Goal: Go to known website: Access a specific website the user already knows

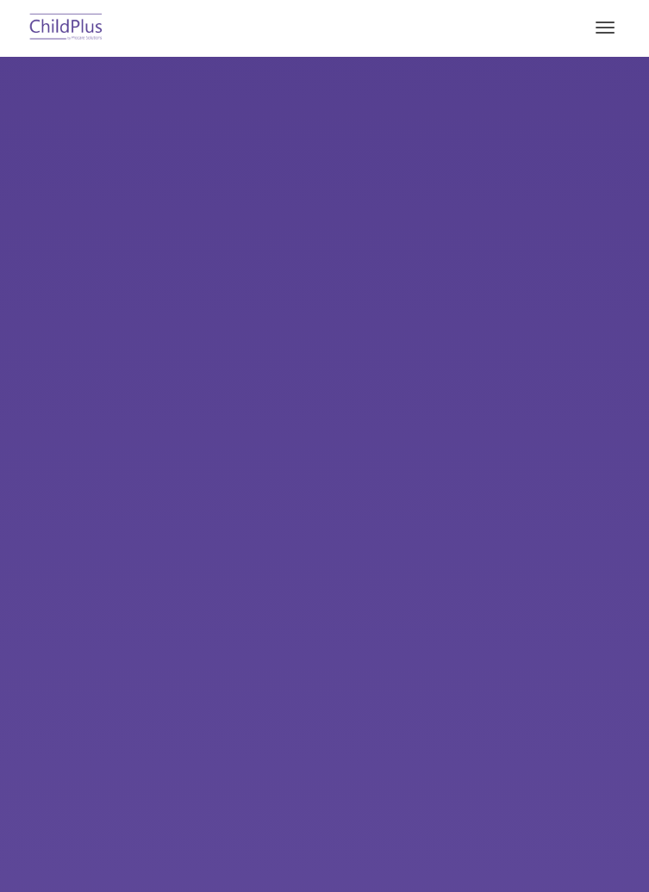
select select "MEDIUM"
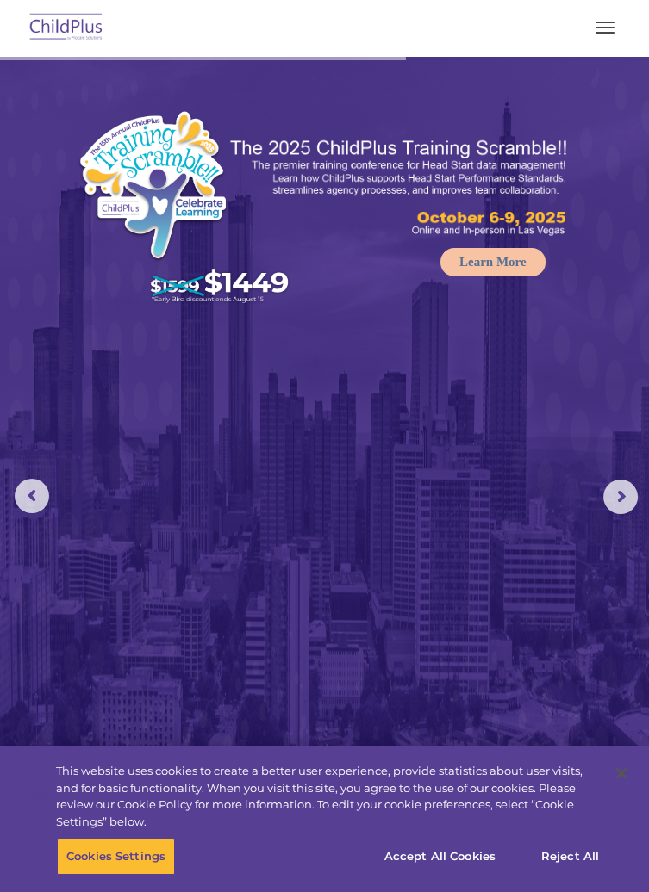
click at [612, 36] on button "button" at bounding box center [605, 28] width 36 height 28
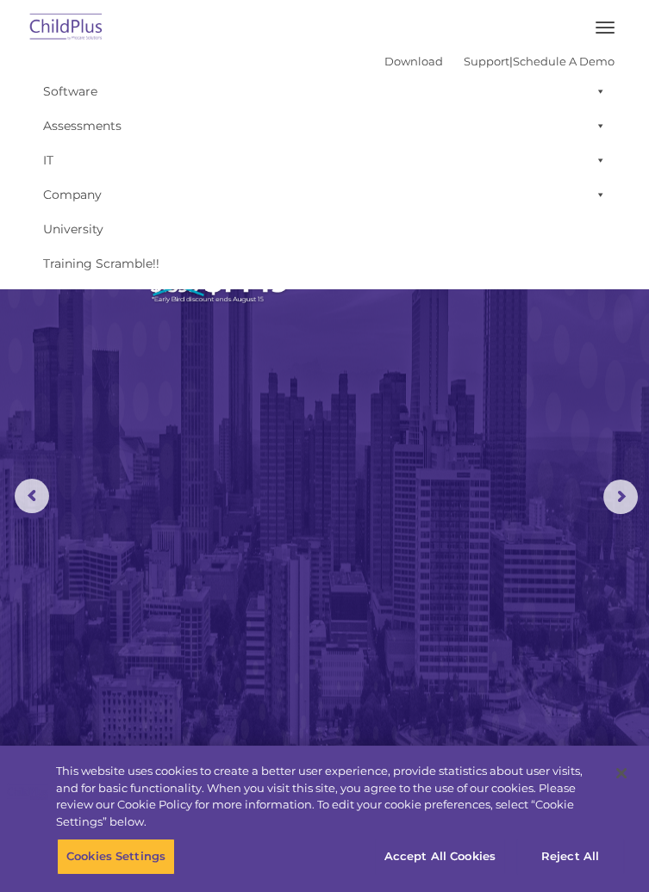
click at [61, 42] on img at bounding box center [66, 28] width 81 height 40
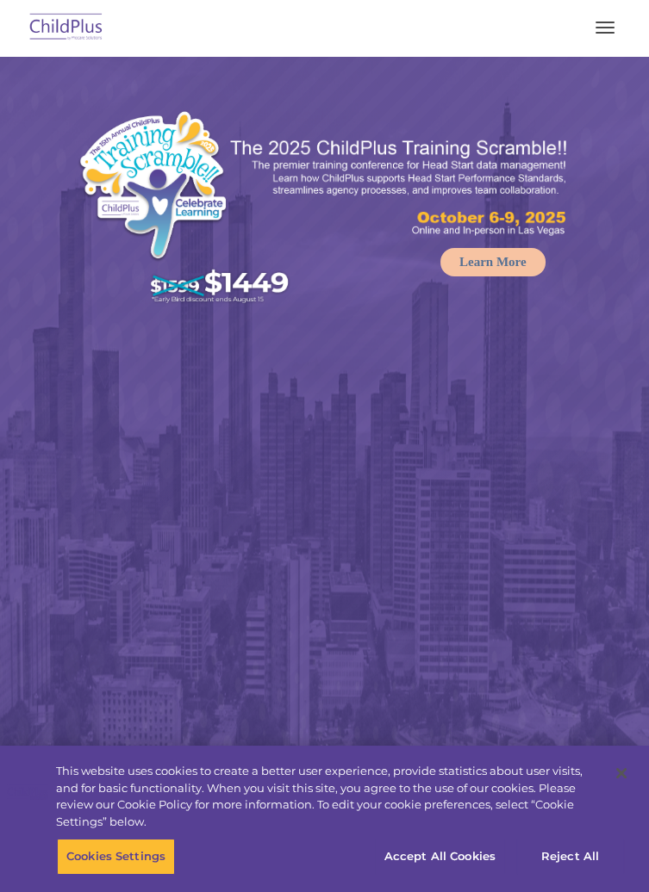
select select "MEDIUM"
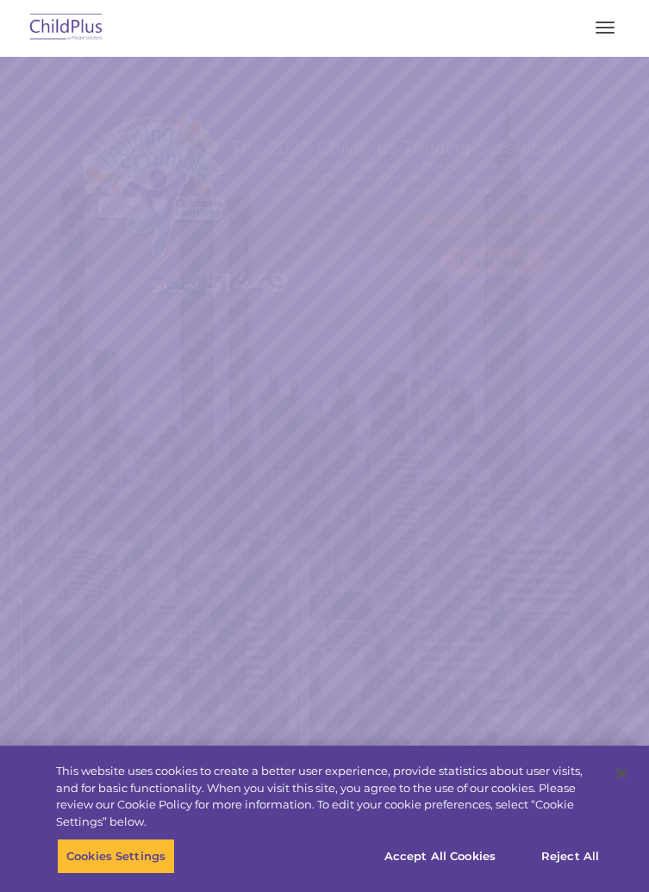
select select "MEDIUM"
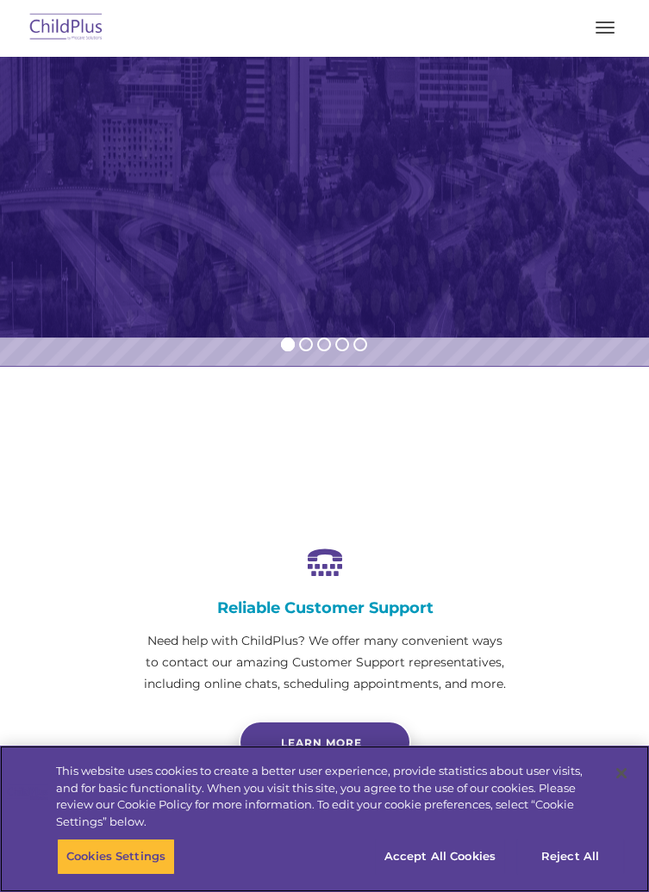
scroll to position [575, 0]
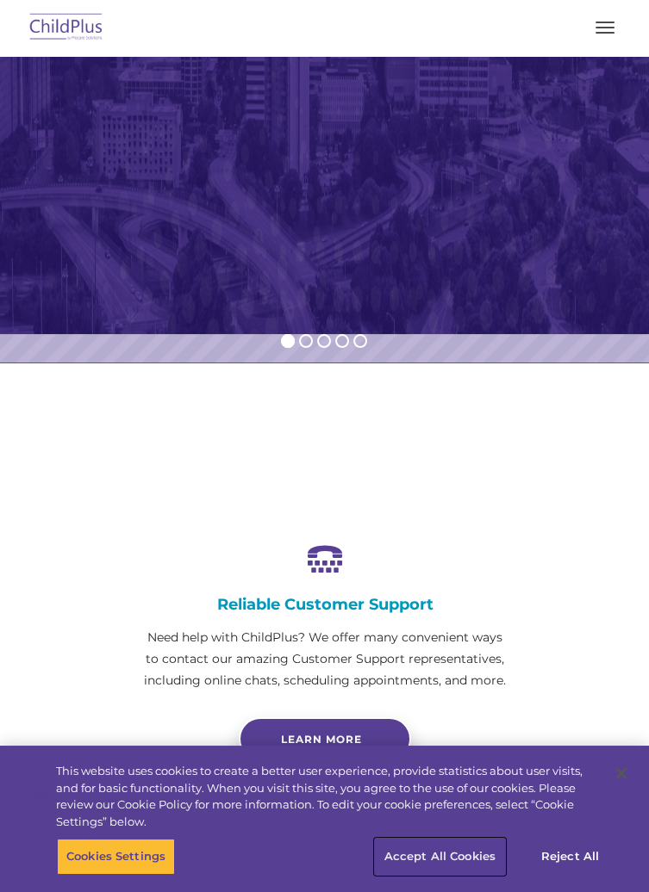
click at [447, 856] on button "Accept All Cookies" at bounding box center [440, 857] width 130 height 36
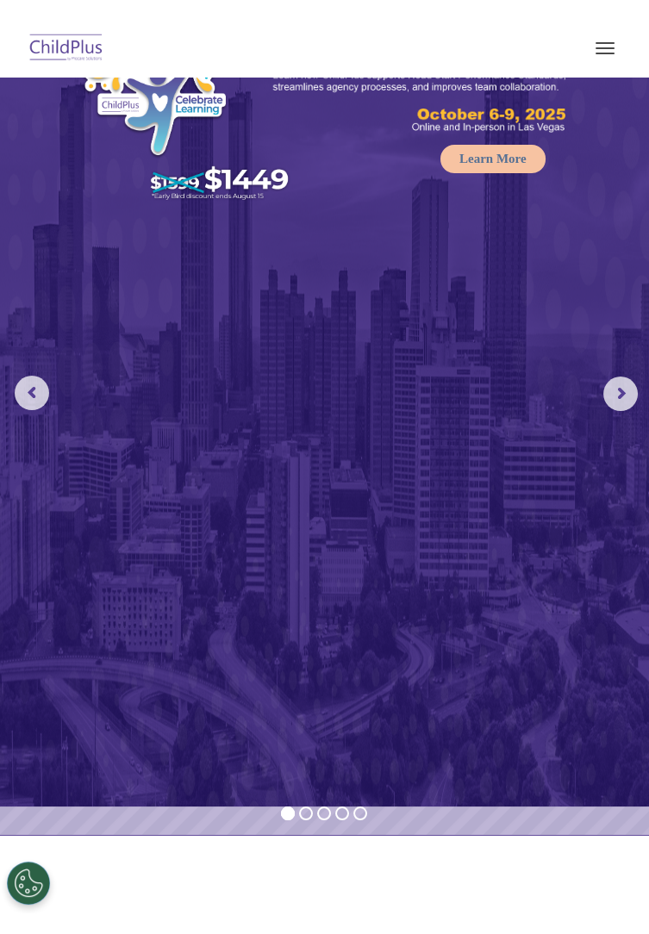
scroll to position [0, 0]
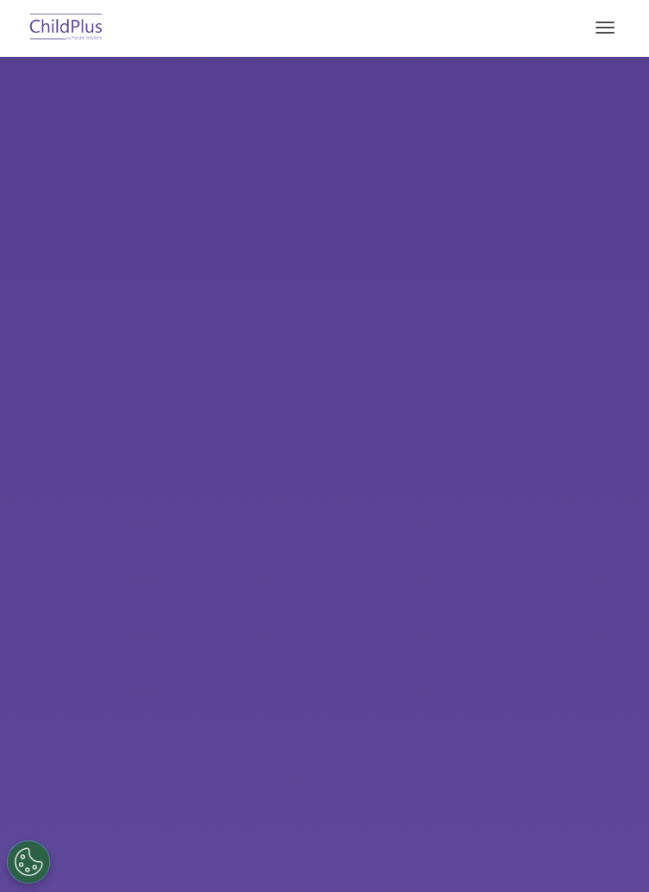
select select "MEDIUM"
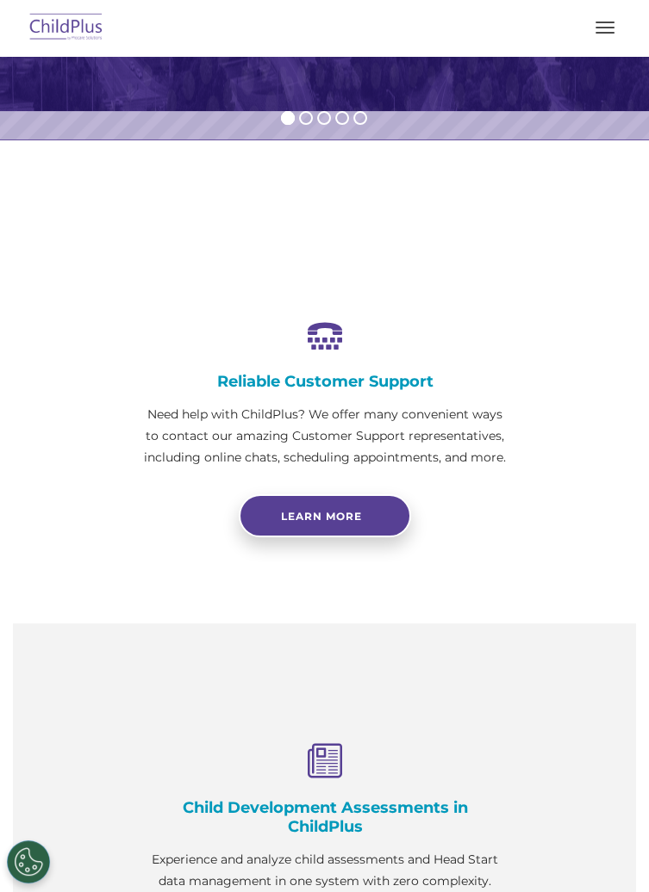
scroll to position [813, 0]
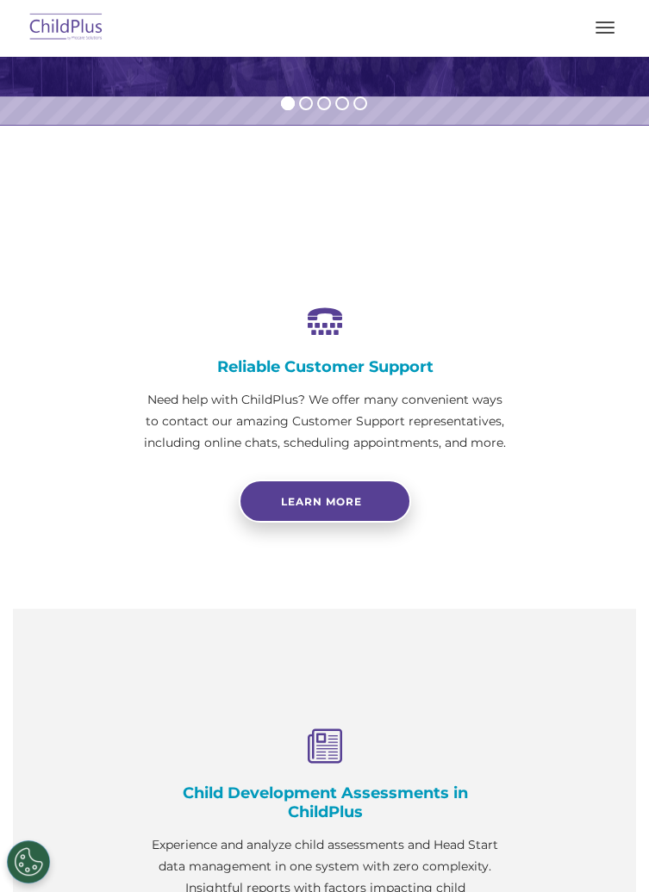
click at [605, 32] on span "button" at bounding box center [604, 33] width 19 height 2
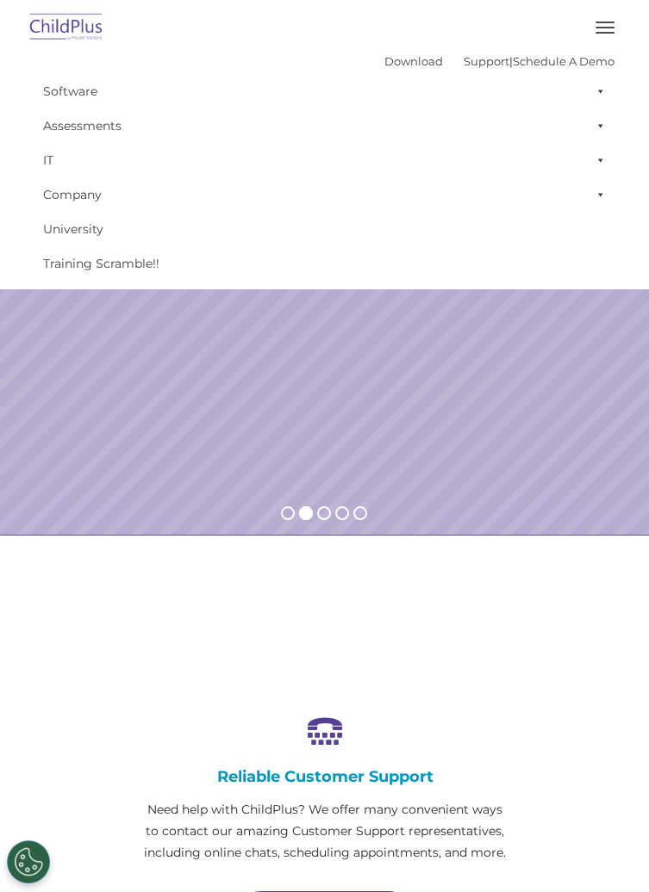
scroll to position [0, 0]
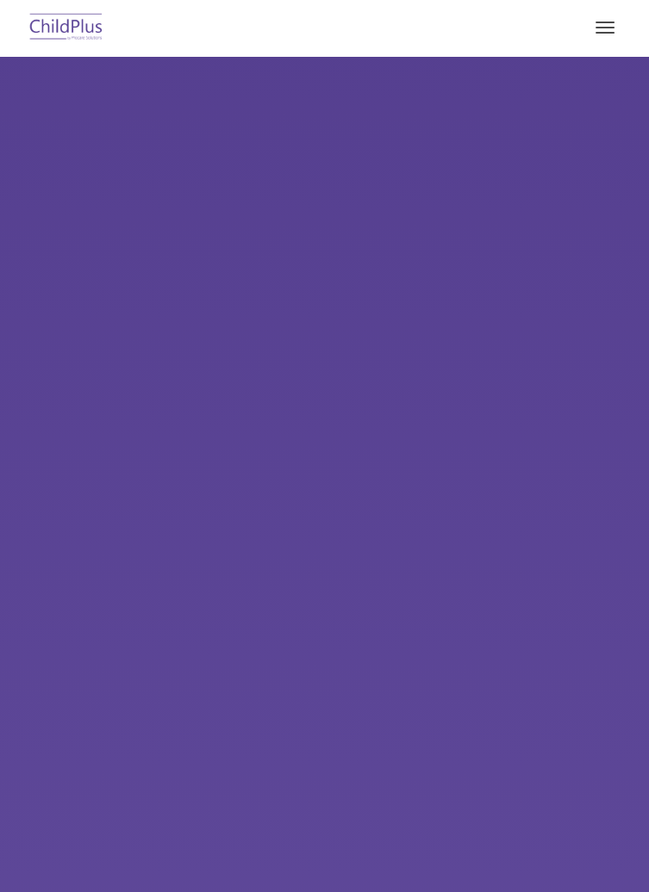
select select "MEDIUM"
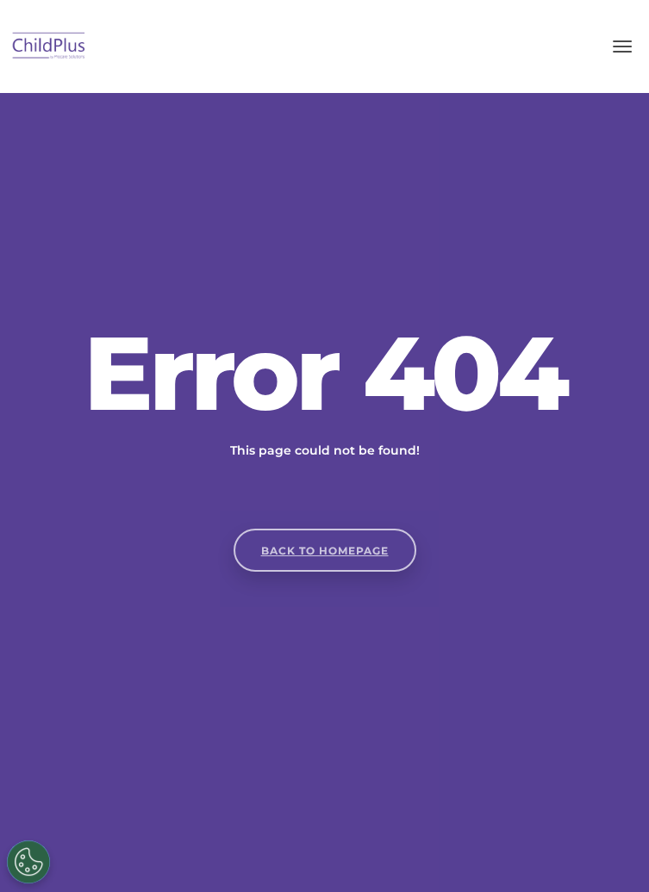
click at [345, 572] on link "Back to homepage" at bounding box center [324, 550] width 183 height 43
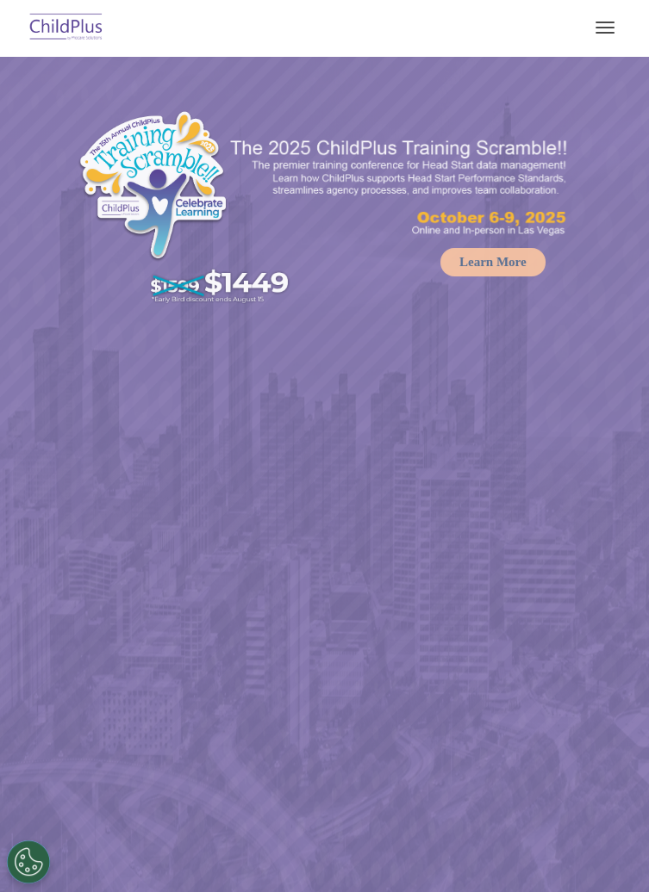
select select "MEDIUM"
